Goal: Complete application form

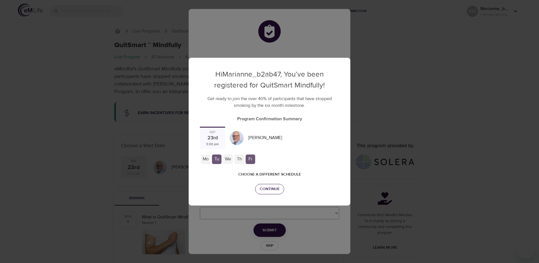
click at [268, 186] on span "Continue" at bounding box center [270, 189] width 20 height 7
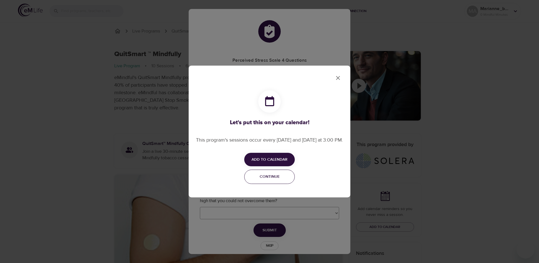
checkbox input "true"
click at [270, 178] on span "Continue" at bounding box center [269, 177] width 43 height 7
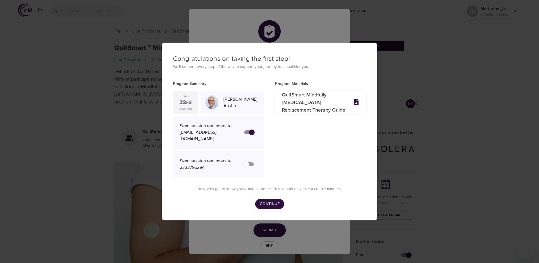
click at [267, 208] on span "Continue" at bounding box center [270, 204] width 20 height 7
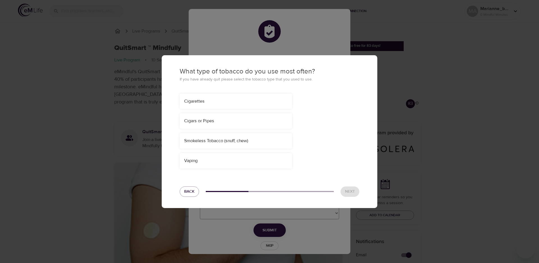
click at [251, 102] on div "Cigarettes" at bounding box center [235, 101] width 103 height 6
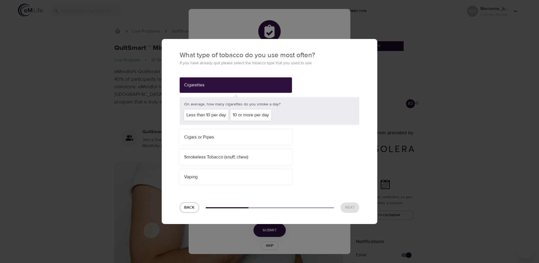
click at [265, 119] on div "10 or more per day" at bounding box center [251, 115] width 41 height 11
click at [344, 210] on button "Next" at bounding box center [350, 208] width 19 height 10
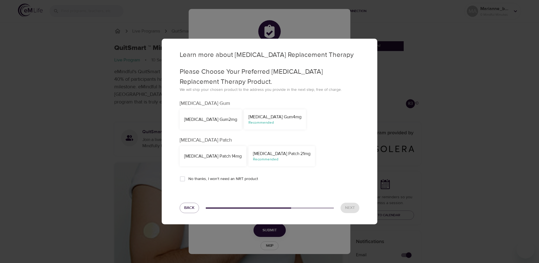
click at [277, 152] on div "[MEDICAL_DATA] Patch 21mg" at bounding box center [282, 154] width 58 height 6
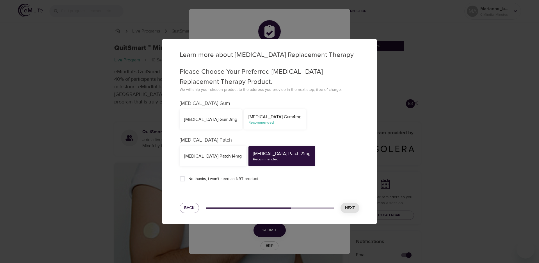
click at [350, 206] on span "Next" at bounding box center [350, 208] width 10 height 7
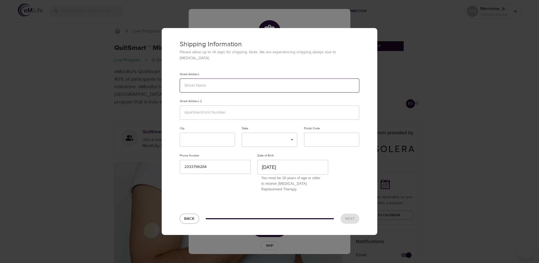
click at [222, 86] on input "text" at bounding box center [270, 86] width 180 height 14
type input "121213"
click at [212, 108] on input "text" at bounding box center [270, 113] width 180 height 14
type input "23123"
click at [202, 133] on input "text" at bounding box center [207, 140] width 55 height 14
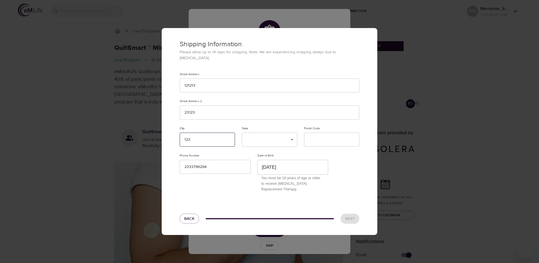
type input "123"
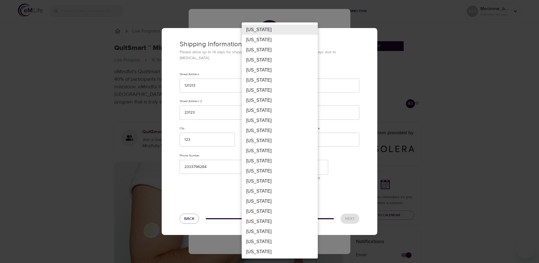
click at [263, 150] on li "Georgia" at bounding box center [280, 151] width 76 height 10
type input "GA"
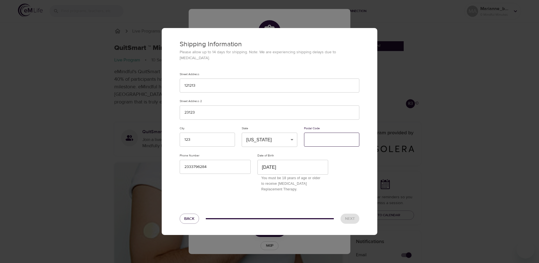
click at [318, 138] on input "text" at bounding box center [331, 140] width 55 height 14
type input "11111"
click at [347, 216] on span "Next" at bounding box center [350, 219] width 10 height 7
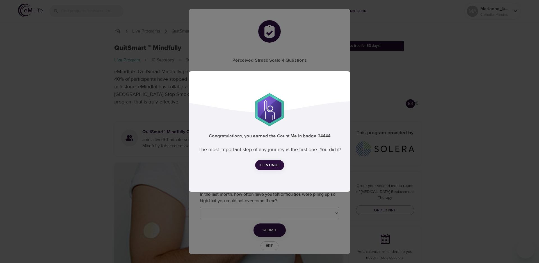
click at [267, 162] on span "Continue" at bounding box center [270, 165] width 20 height 7
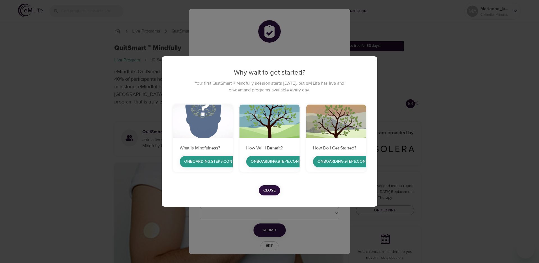
click at [274, 192] on span "Close" at bounding box center [269, 190] width 12 height 7
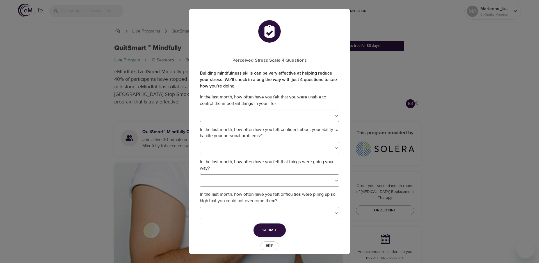
click at [271, 245] on span "Skip" at bounding box center [269, 246] width 12 height 6
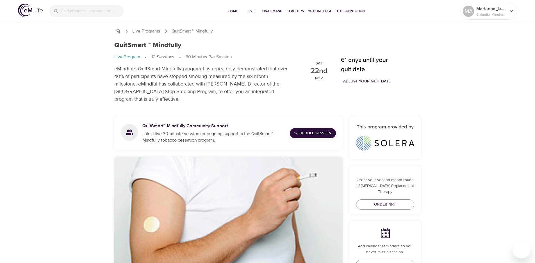
click at [364, 79] on span "Adjust your quit date" at bounding box center [366, 81] width 47 height 7
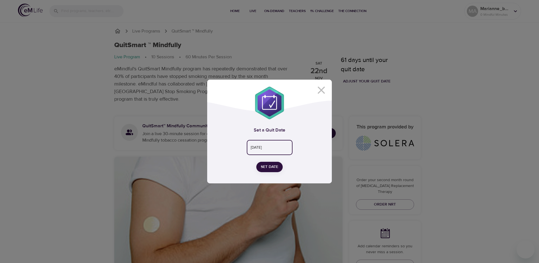
click at [284, 150] on input "[DATE]" at bounding box center [270, 147] width 46 height 15
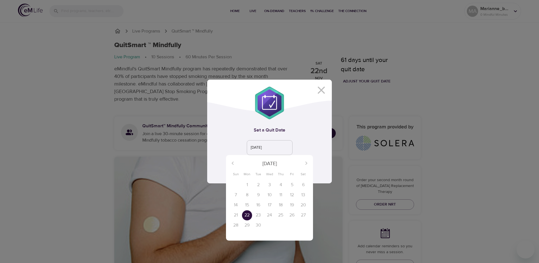
click at [269, 216] on div "24" at bounding box center [269, 216] width 11 height 10
click at [270, 216] on div "24" at bounding box center [269, 216] width 11 height 10
click at [257, 216] on div "23" at bounding box center [258, 216] width 11 height 10
click at [247, 216] on p "22" at bounding box center [247, 215] width 5 height 6
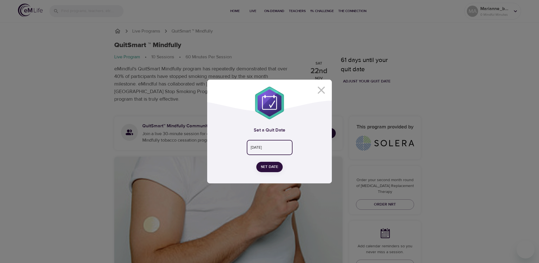
click at [268, 150] on input "[DATE]" at bounding box center [270, 147] width 46 height 15
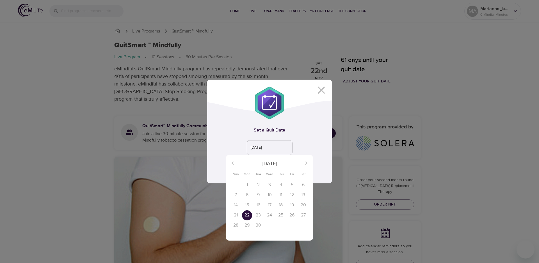
click at [257, 215] on div "23" at bounding box center [258, 216] width 11 height 10
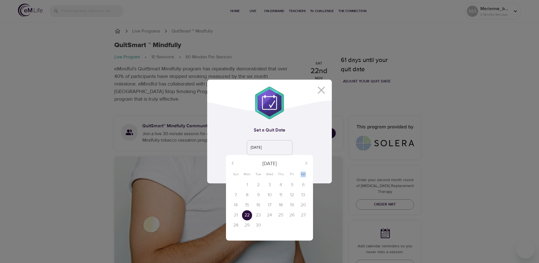
click at [257, 215] on div "23" at bounding box center [258, 216] width 11 height 10
click at [304, 153] on div at bounding box center [269, 131] width 539 height 263
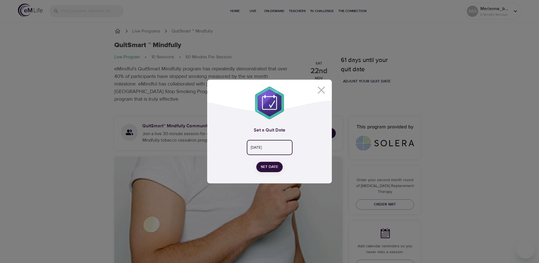
click at [274, 149] on input "[DATE]" at bounding box center [270, 147] width 46 height 15
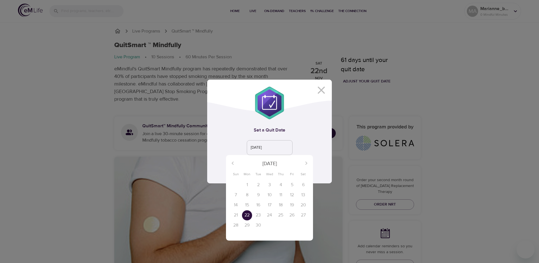
click at [232, 163] on div "[DATE]" at bounding box center [269, 163] width 87 height 13
click at [255, 195] on div "9" at bounding box center [258, 195] width 11 height 10
click at [307, 163] on div "[DATE]" at bounding box center [269, 163] width 87 height 13
click at [321, 89] on div at bounding box center [269, 131] width 539 height 263
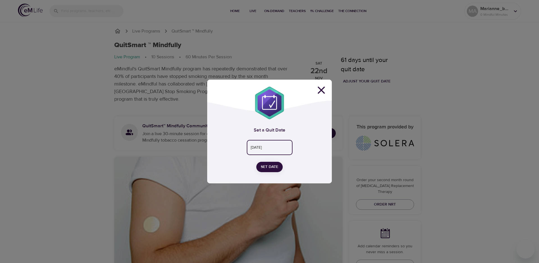
click at [321, 91] on icon at bounding box center [321, 90] width 7 height 7
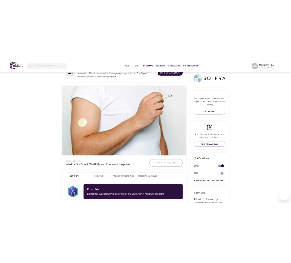
scroll to position [110, 0]
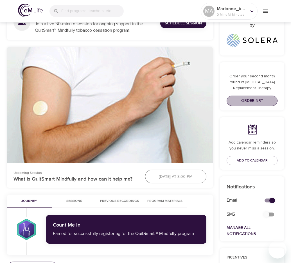
click at [246, 103] on span "Order NRT" at bounding box center [252, 100] width 42 height 7
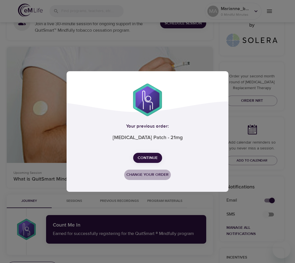
click at [149, 171] on button "Change your order" at bounding box center [147, 175] width 47 height 10
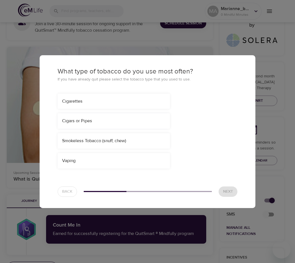
click at [118, 140] on div "Smokeless Tobacco (snuff, chew)" at bounding box center [113, 141] width 103 height 6
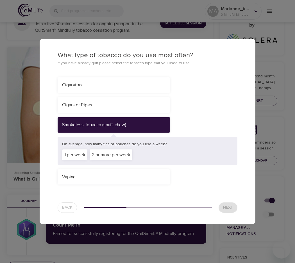
click at [76, 154] on div "1 per week" at bounding box center [74, 155] width 25 height 11
click at [232, 205] on span "Next" at bounding box center [228, 207] width 10 height 7
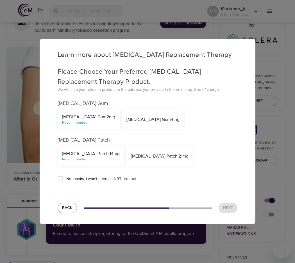
click at [82, 122] on div "Recommended" at bounding box center [88, 122] width 53 height 5
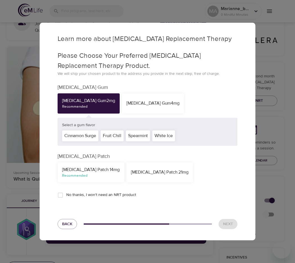
click at [72, 193] on span "No thanks, I won't need an NRT product" at bounding box center [101, 195] width 70 height 6
click at [66, 193] on input "No thanks, I won't need an NRT product" at bounding box center [60, 196] width 12 height 12
checkbox input "true"
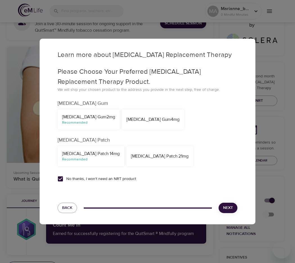
click at [232, 210] on span "Next" at bounding box center [228, 208] width 10 height 7
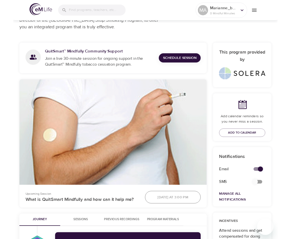
scroll to position [0, 0]
